Goal: Task Accomplishment & Management: Use online tool/utility

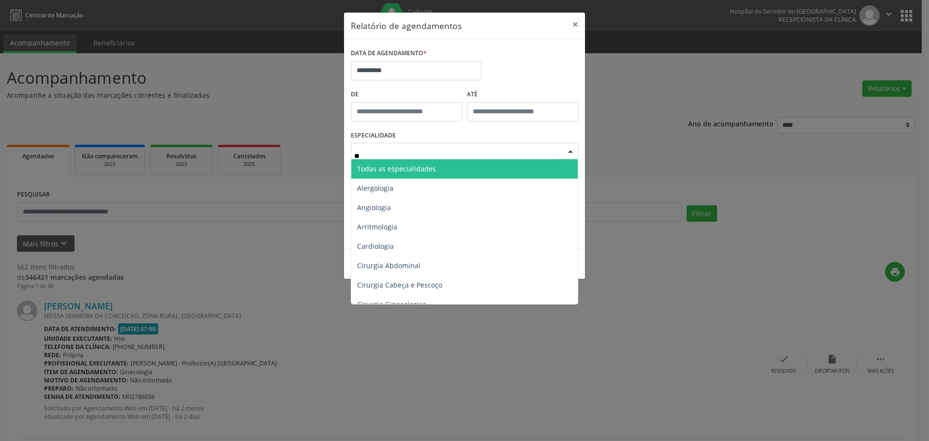
type input "***"
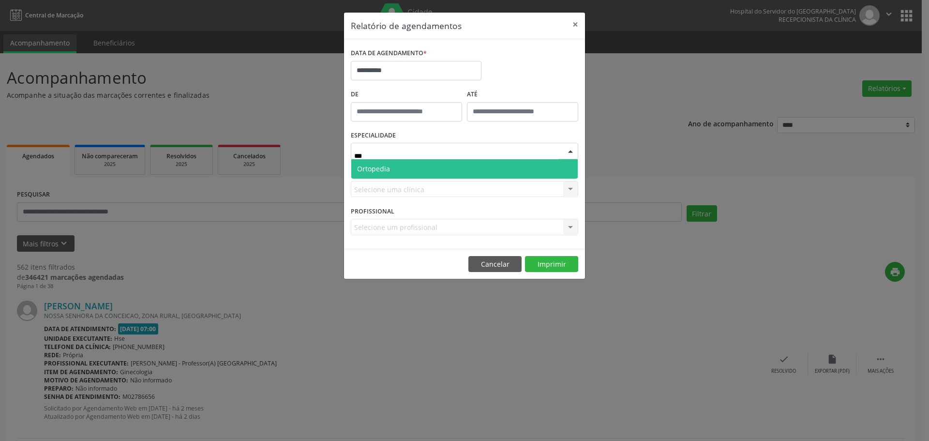
click at [428, 162] on span "Ortopedia" at bounding box center [464, 168] width 226 height 19
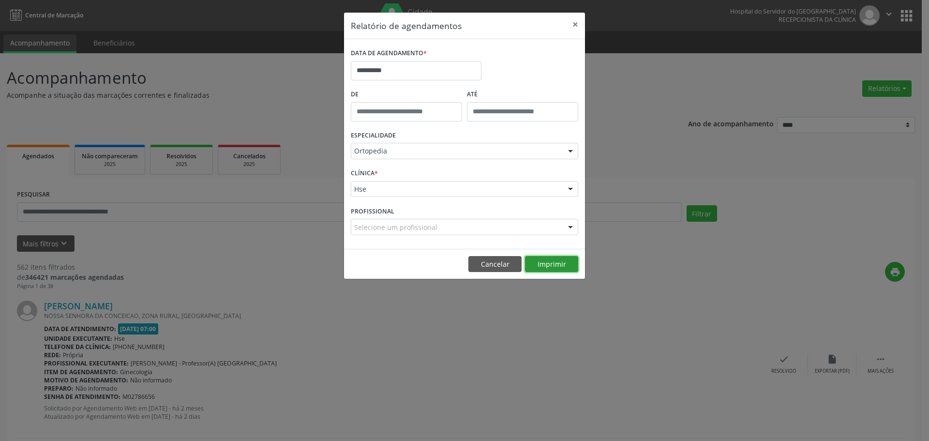
click at [567, 263] on button "Imprimir" at bounding box center [551, 264] width 53 height 16
drag, startPoint x: 566, startPoint y: 25, endPoint x: 572, endPoint y: 28, distance: 5.8
click at [567, 26] on button "×" at bounding box center [574, 25] width 19 height 24
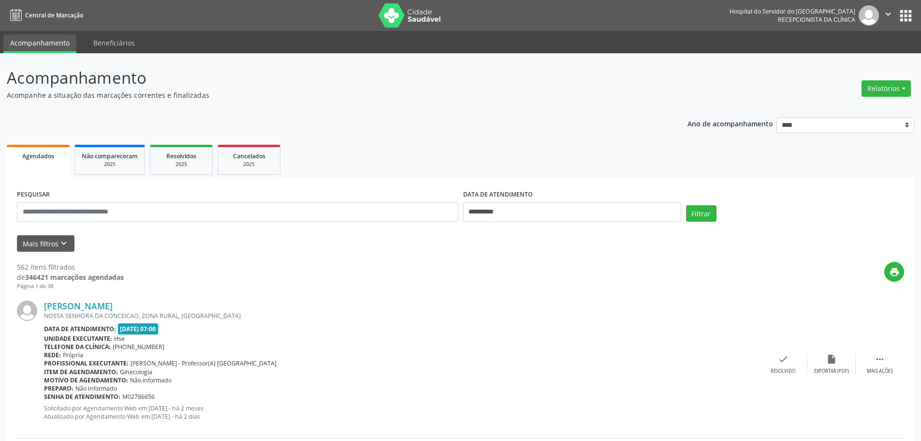
click at [882, 90] on button "Relatórios" at bounding box center [886, 88] width 49 height 16
click at [839, 105] on link "Agendamentos" at bounding box center [860, 110] width 104 height 14
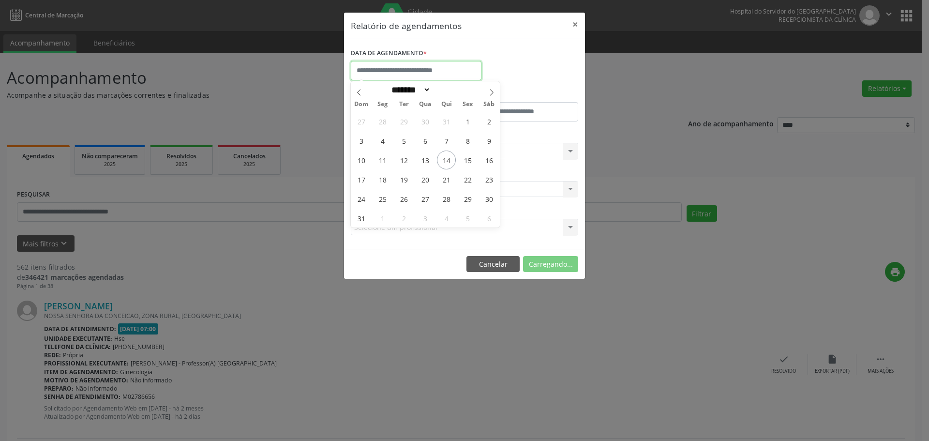
click at [362, 70] on input "text" at bounding box center [416, 70] width 131 height 19
click at [425, 162] on span "13" at bounding box center [424, 159] width 19 height 19
type input "**********"
click at [425, 162] on span "13" at bounding box center [424, 159] width 19 height 19
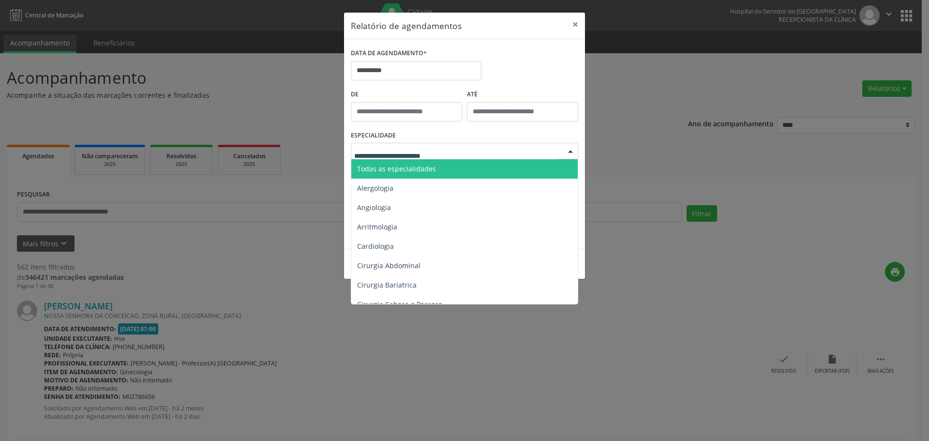
click at [404, 170] on span "Todas as especialidades" at bounding box center [396, 168] width 79 height 9
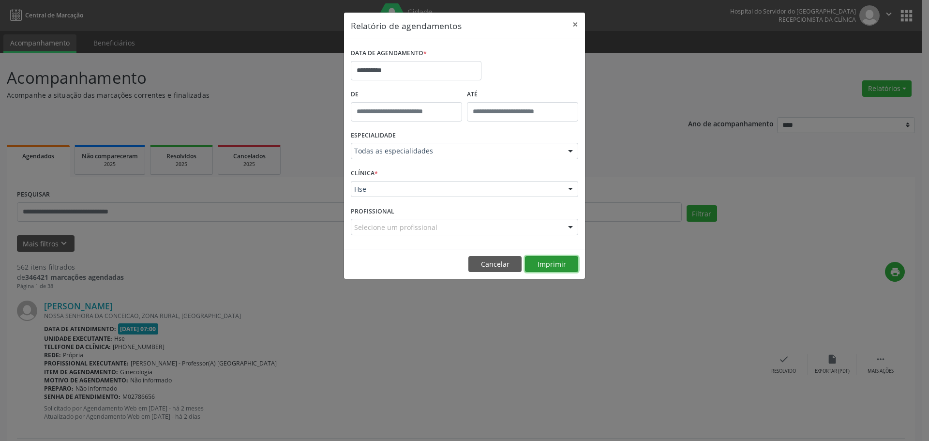
click at [547, 264] on button "Imprimir" at bounding box center [551, 264] width 53 height 16
